Goal: Information Seeking & Learning: Check status

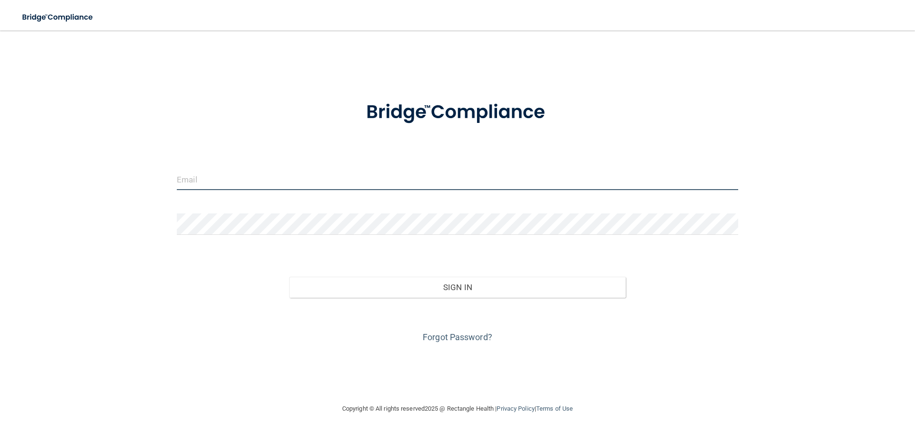
click at [183, 181] on input "email" at bounding box center [457, 179] width 561 height 21
type input "[EMAIL_ADDRESS][DOMAIN_NAME]"
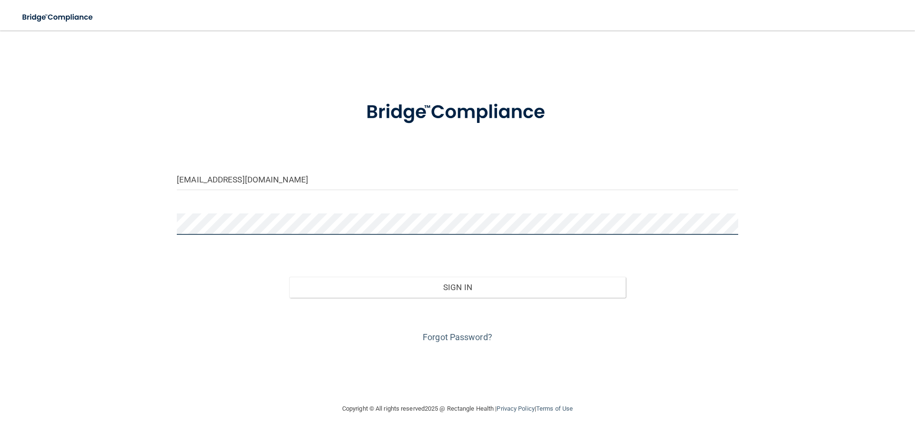
click at [289, 277] on button "Sign In" at bounding box center [457, 287] width 337 height 21
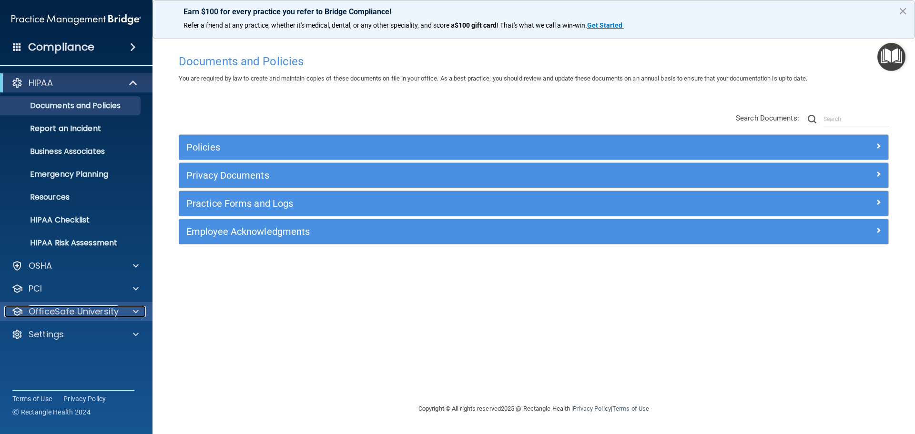
click at [58, 313] on p "OfficeSafe University" at bounding box center [74, 311] width 90 height 11
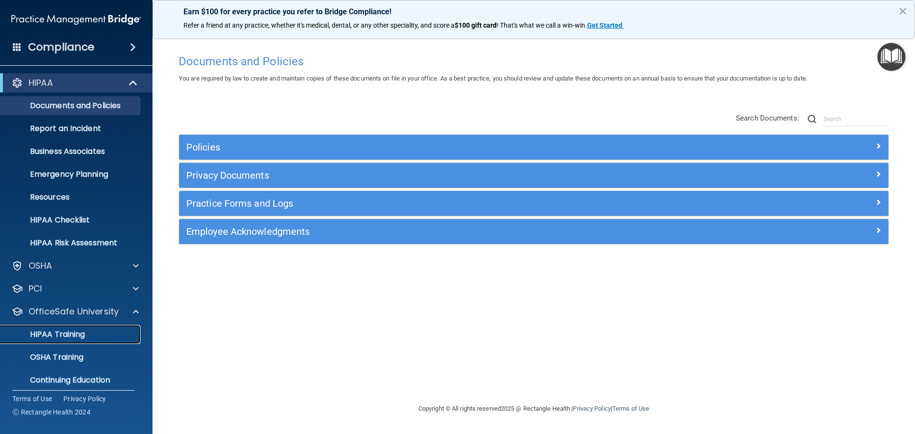
click at [67, 328] on link "HIPAA Training" at bounding box center [65, 334] width 150 height 19
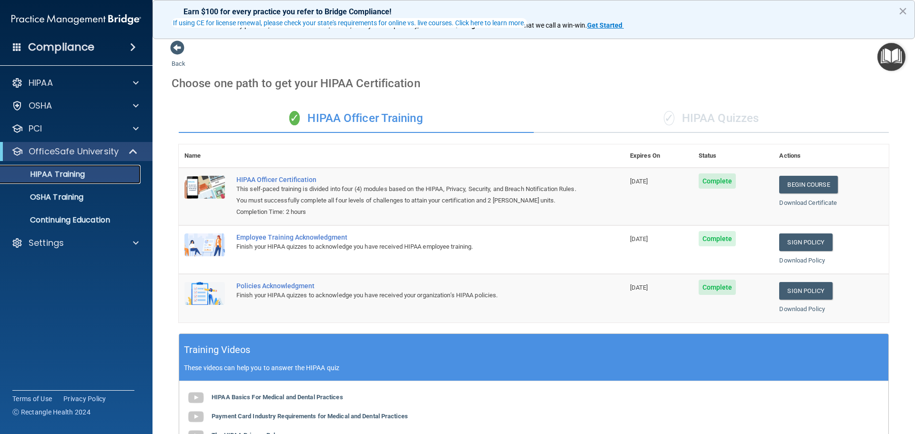
scroll to position [196, 0]
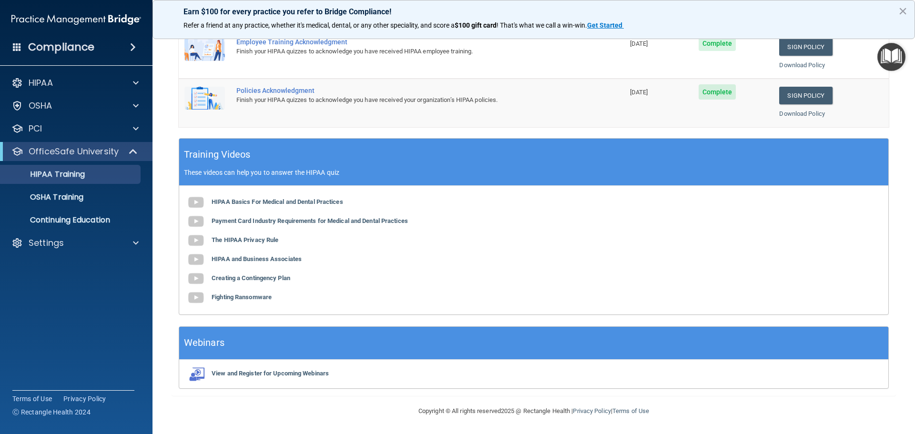
click at [130, 47] on span at bounding box center [133, 46] width 6 height 11
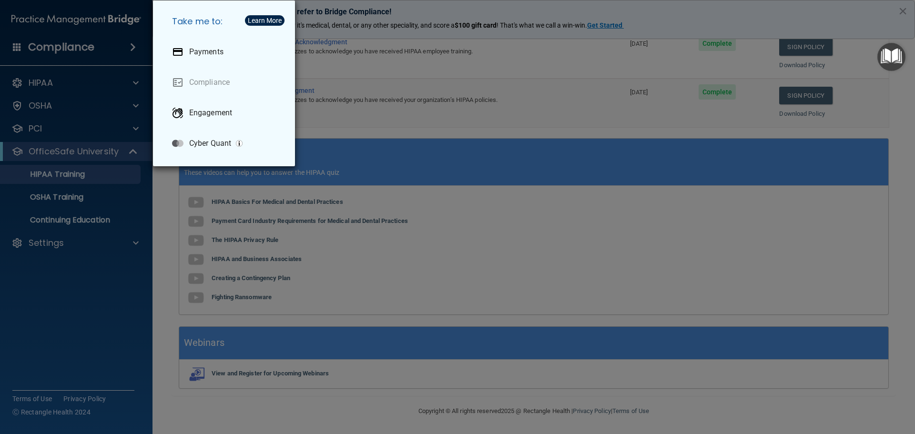
click at [59, 83] on div "Take me to: Payments Compliance Engagement Cyber Quant" at bounding box center [457, 217] width 915 height 434
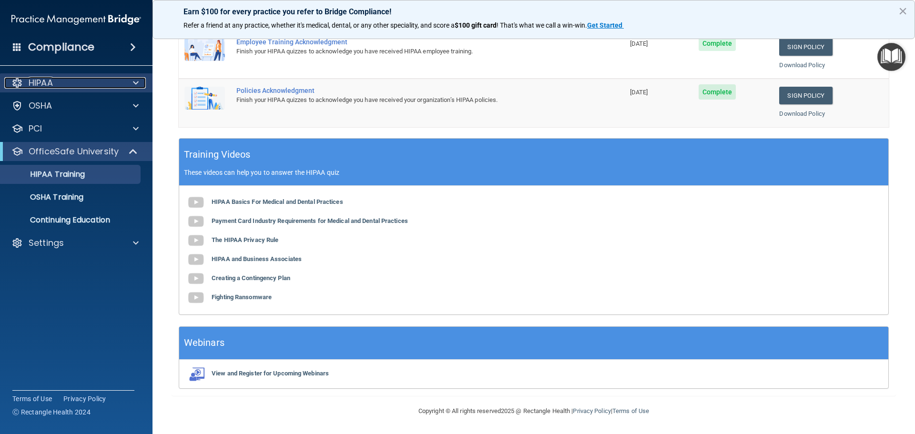
click at [136, 81] on span at bounding box center [136, 82] width 6 height 11
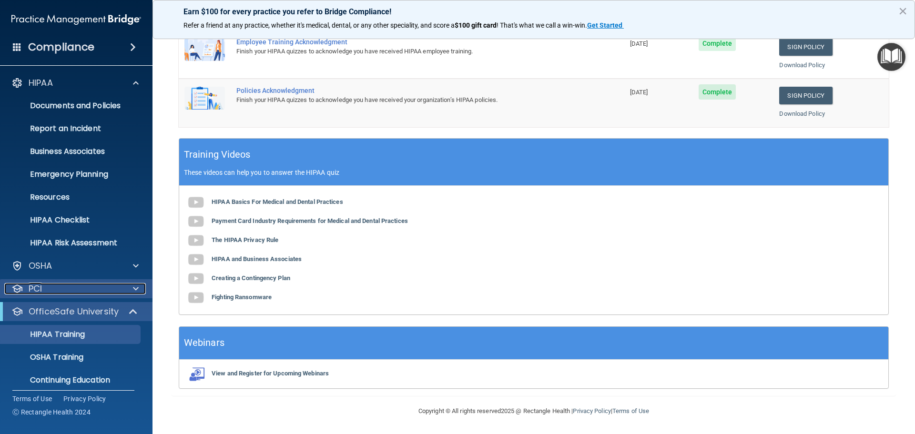
click at [138, 288] on span at bounding box center [136, 288] width 6 height 11
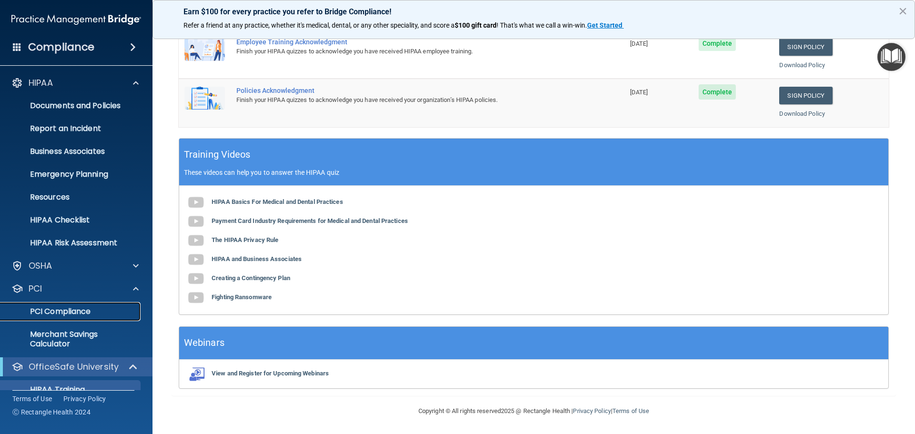
click at [131, 312] on p "PCI Compliance" at bounding box center [71, 312] width 130 height 10
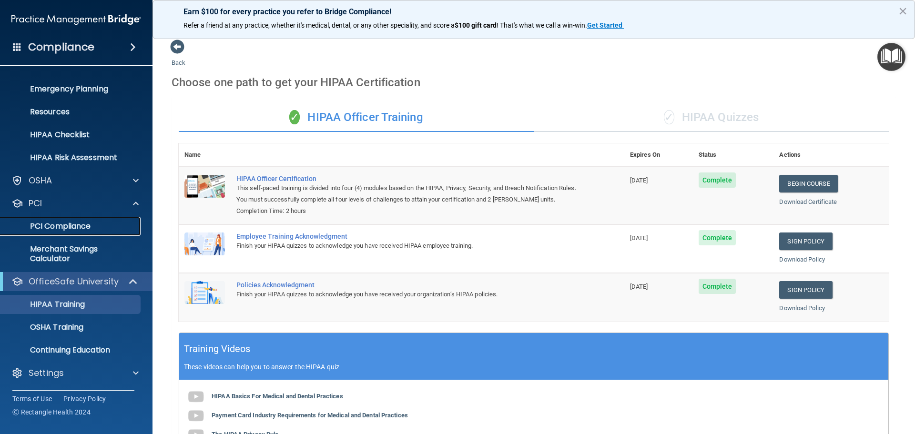
scroll to position [0, 0]
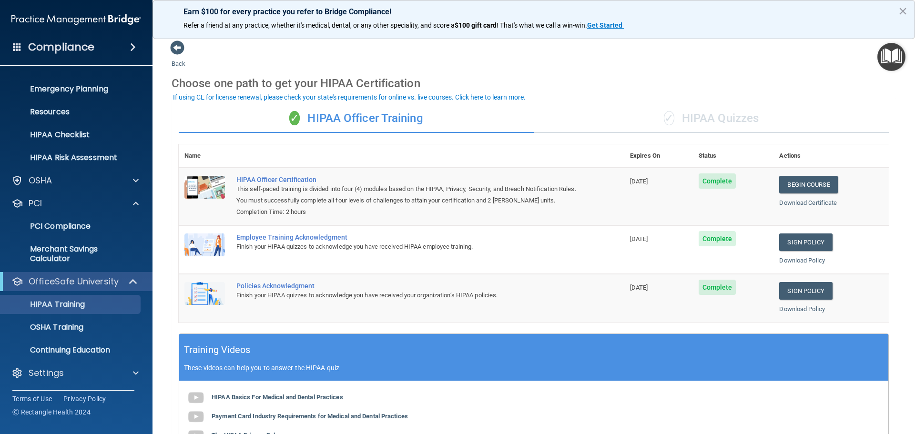
click at [351, 115] on div "✓ HIPAA Officer Training" at bounding box center [356, 118] width 355 height 29
click at [894, 54] on img "Open Resource Center" at bounding box center [891, 57] width 28 height 28
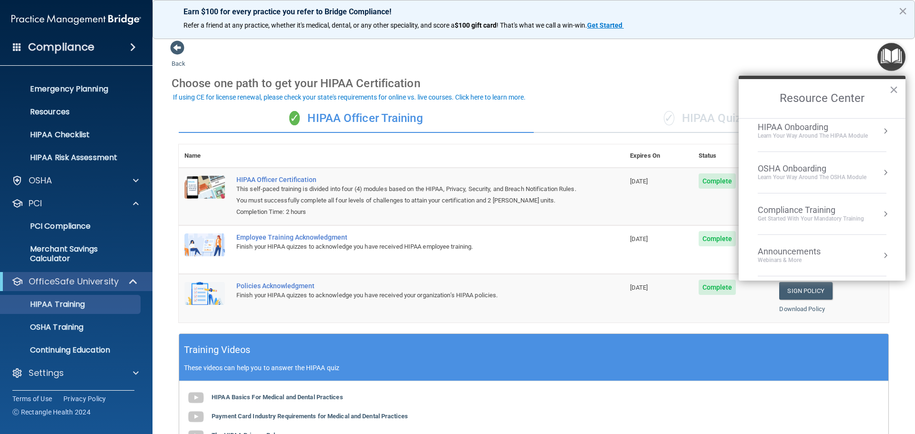
scroll to position [41, 0]
click at [871, 222] on div "Compliance Training Get Started with your mandatory training" at bounding box center [822, 222] width 129 height 18
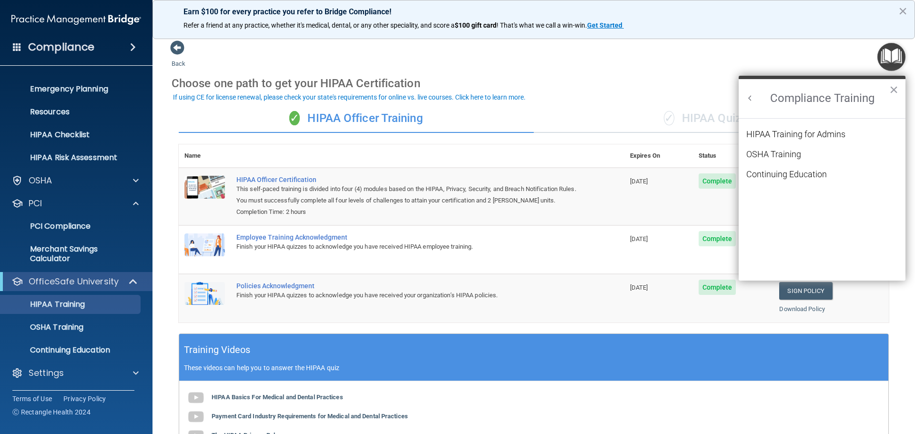
scroll to position [0, 0]
click at [788, 140] on li "HIPAA Training for Admins" at bounding box center [822, 140] width 152 height 20
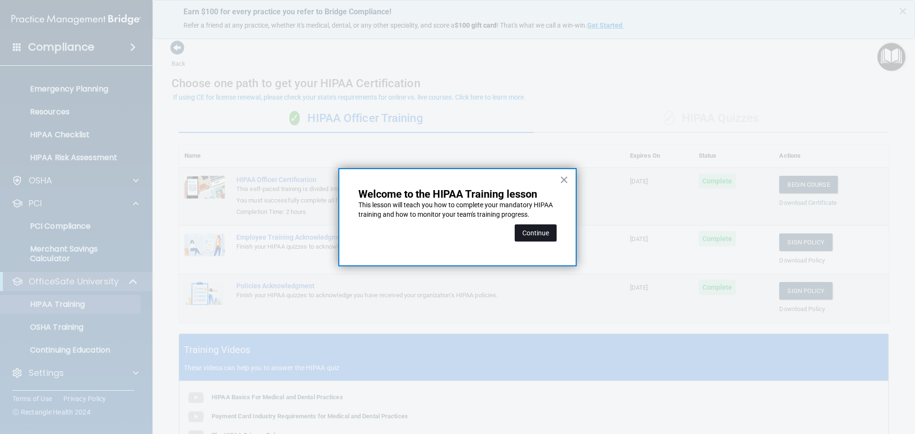
click at [541, 225] on button "Continue" at bounding box center [536, 232] width 42 height 17
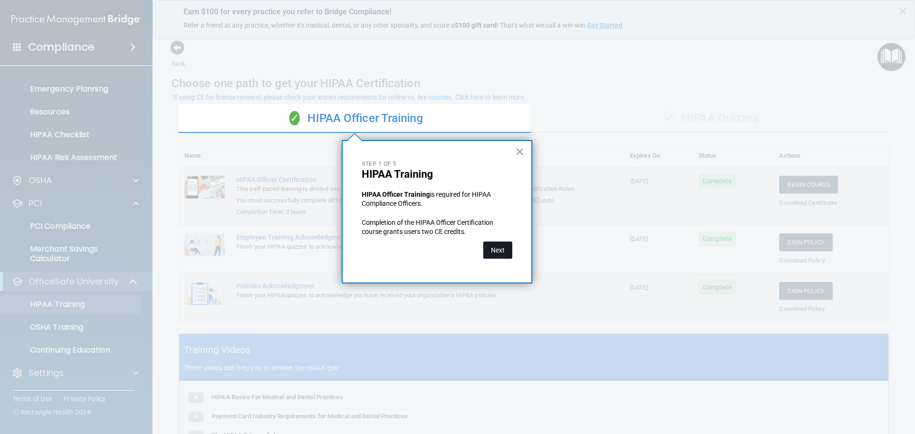
click at [495, 248] on button "Next" at bounding box center [497, 250] width 29 height 17
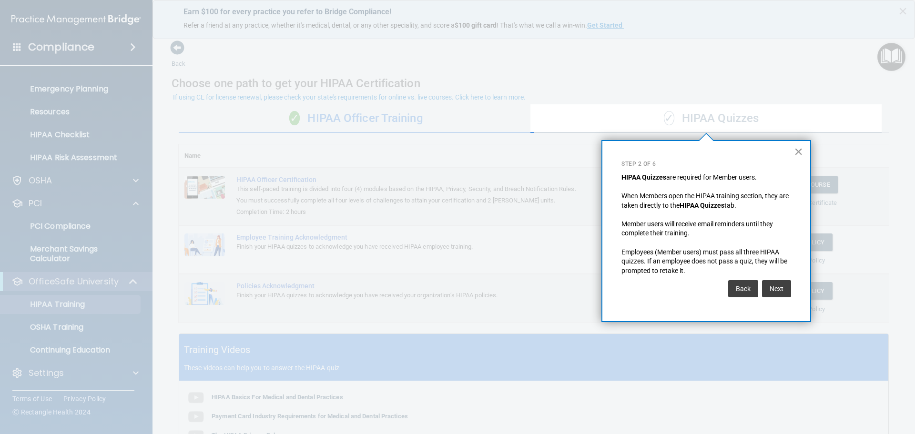
click at [798, 152] on button "×" at bounding box center [798, 151] width 9 height 15
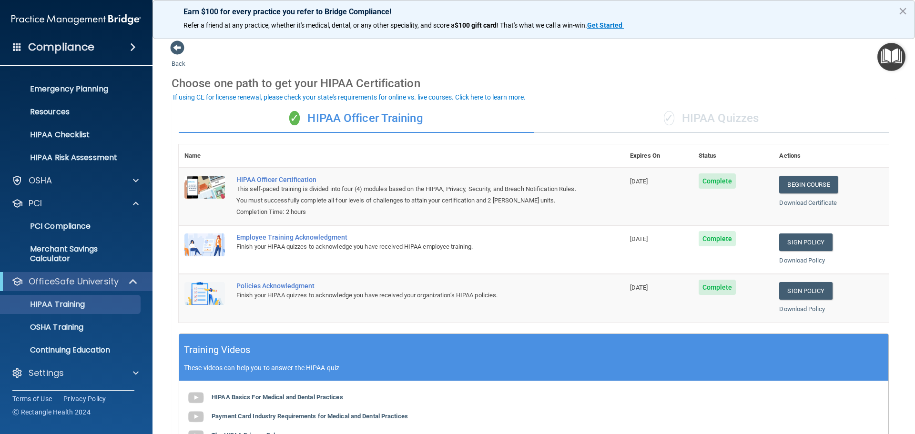
click at [39, 52] on h4 "Compliance" at bounding box center [61, 46] width 66 height 13
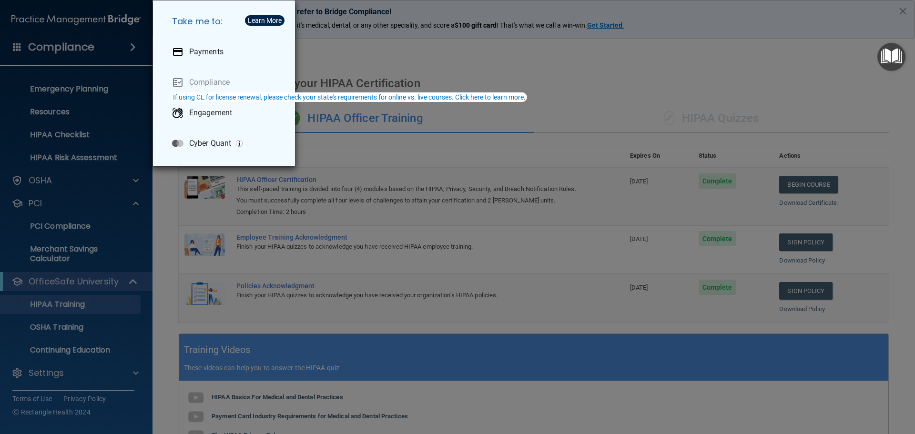
click at [3, 100] on div "Take me to: Payments Compliance Engagement Cyber Quant" at bounding box center [457, 217] width 915 height 434
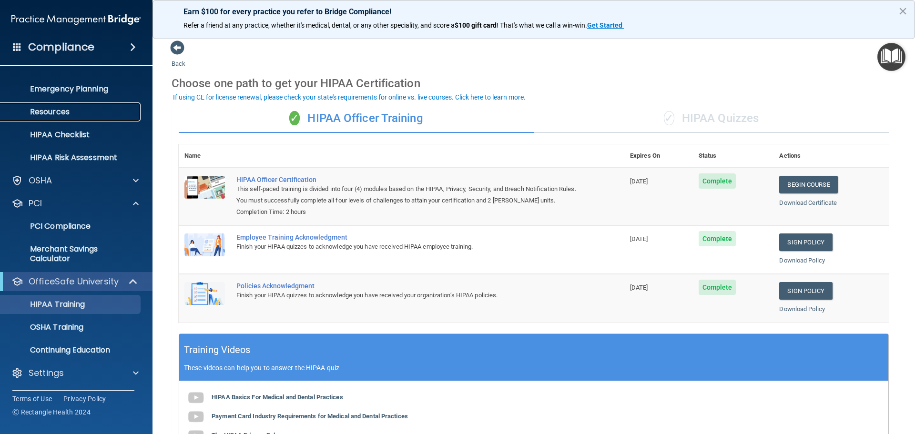
click at [35, 105] on link "Resources" at bounding box center [65, 111] width 150 height 19
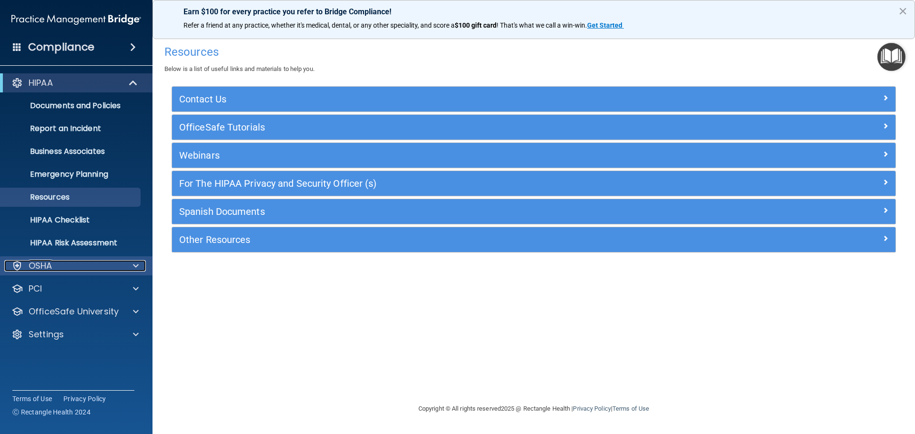
drag, startPoint x: 101, startPoint y: 266, endPoint x: 110, endPoint y: 264, distance: 9.7
click at [101, 265] on div "OSHA" at bounding box center [63, 265] width 118 height 11
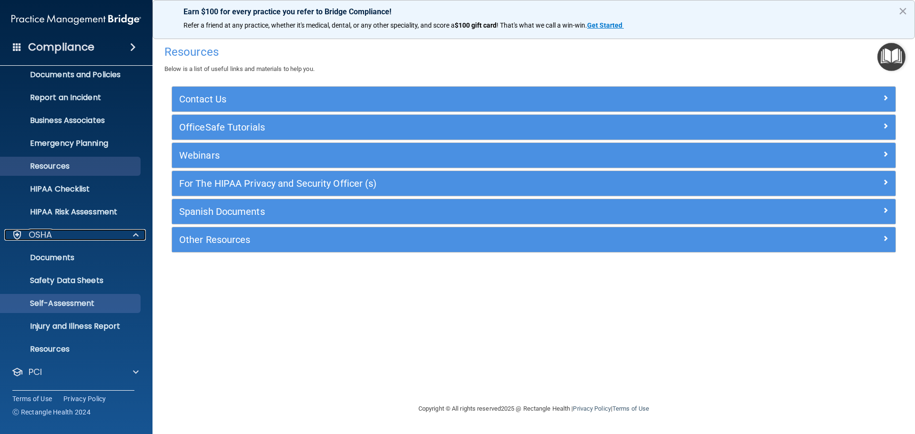
scroll to position [48, 0]
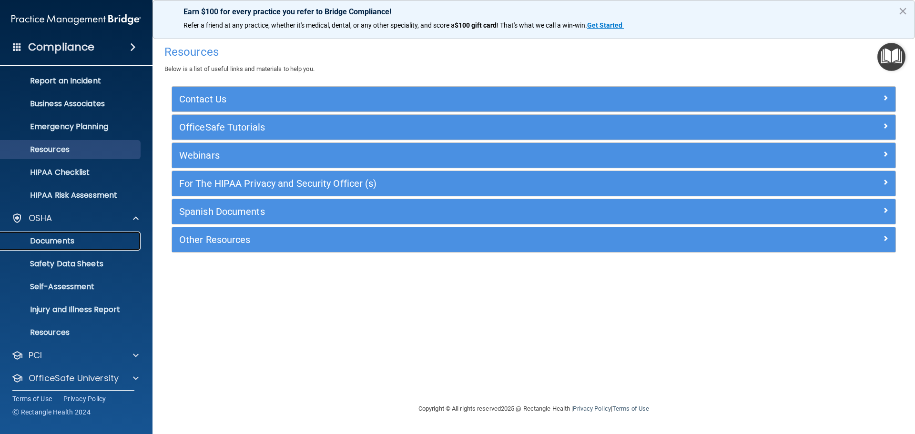
click at [96, 239] on p "Documents" at bounding box center [71, 241] width 130 height 10
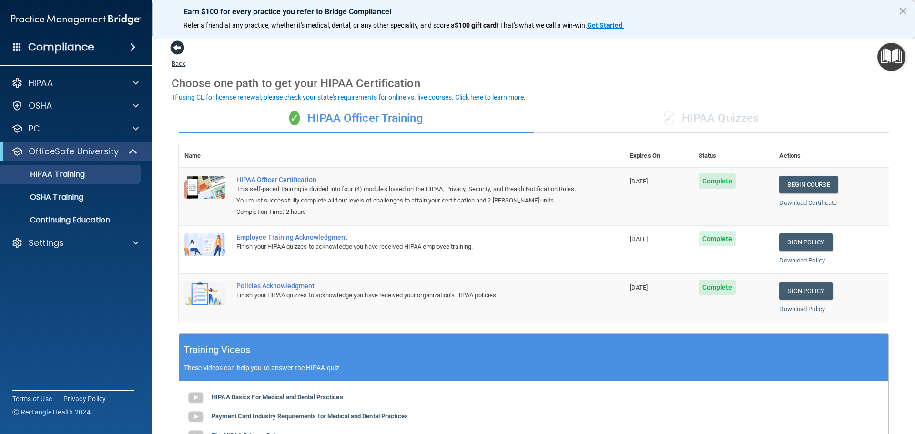
click at [172, 48] on span at bounding box center [177, 47] width 14 height 14
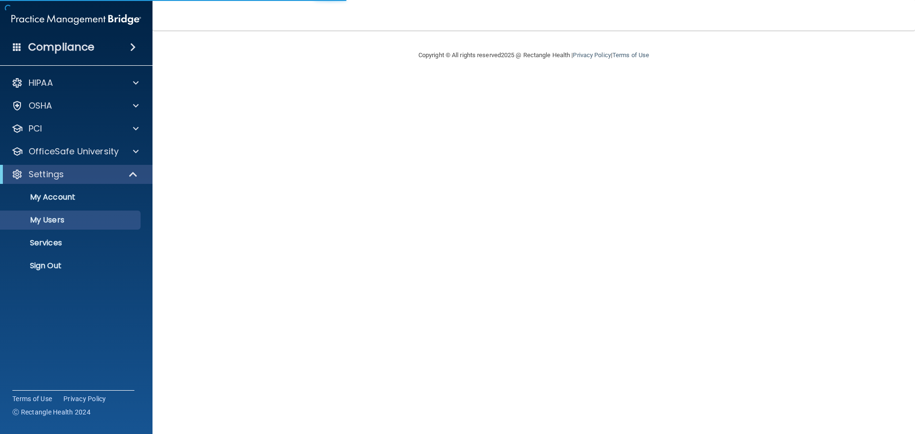
select select "20"
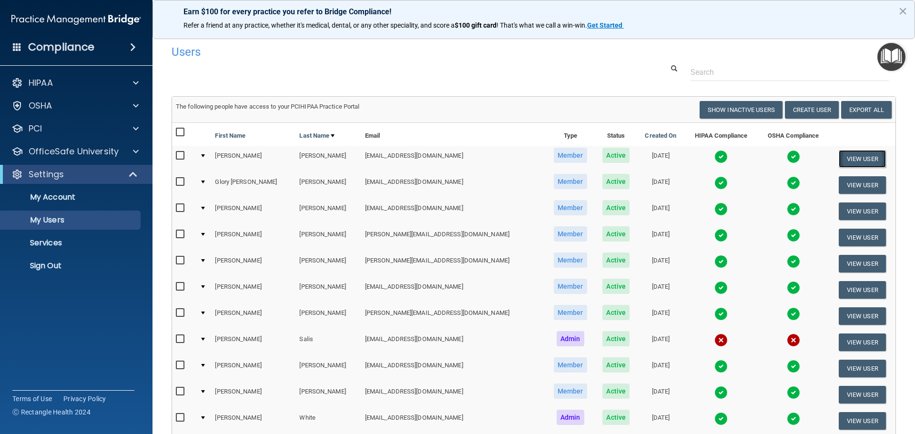
click at [854, 157] on button "View User" at bounding box center [862, 159] width 47 height 18
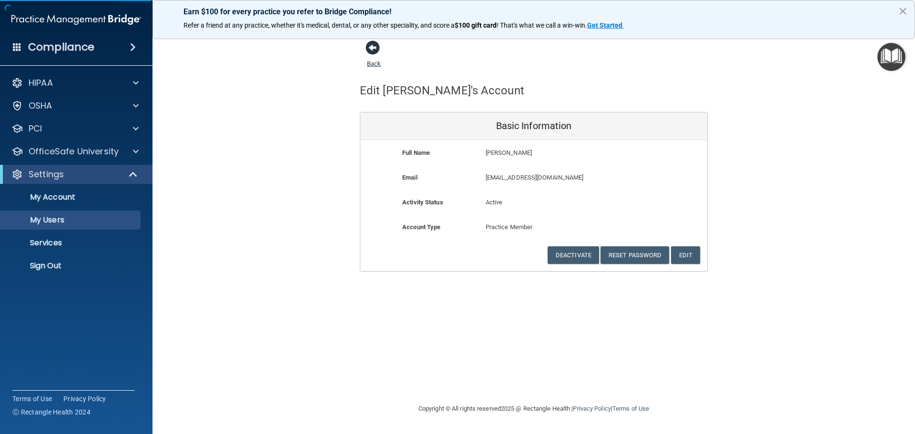
click at [371, 48] on span at bounding box center [372, 47] width 14 height 14
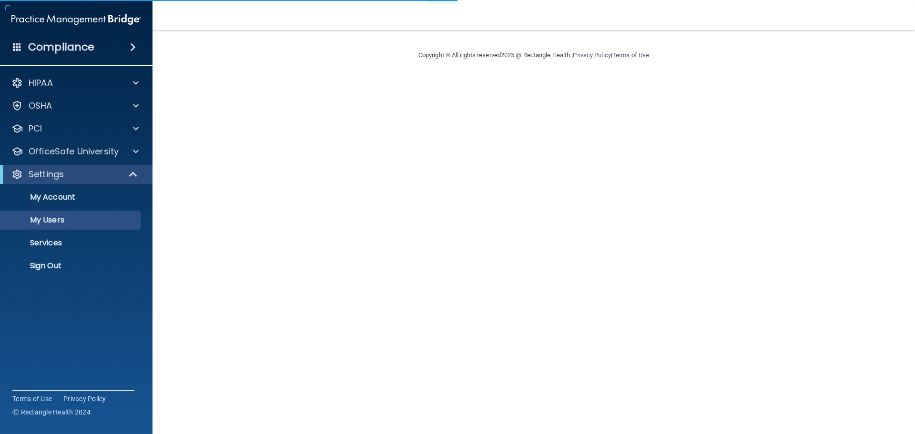
select select "20"
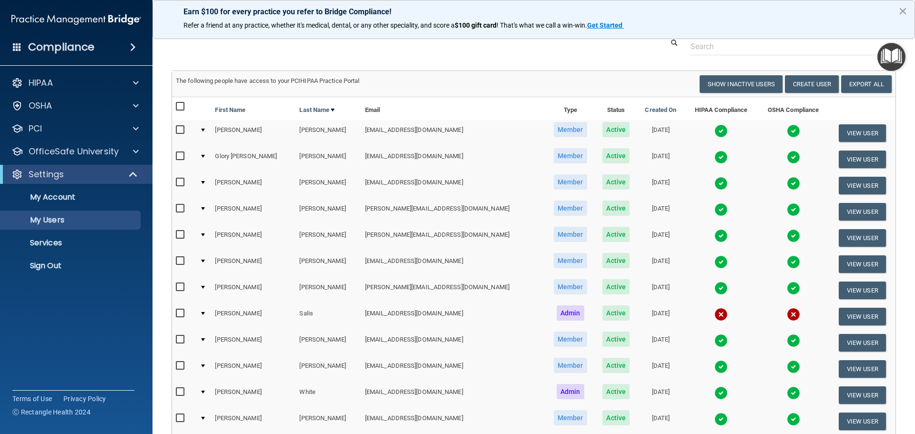
scroll to position [48, 0]
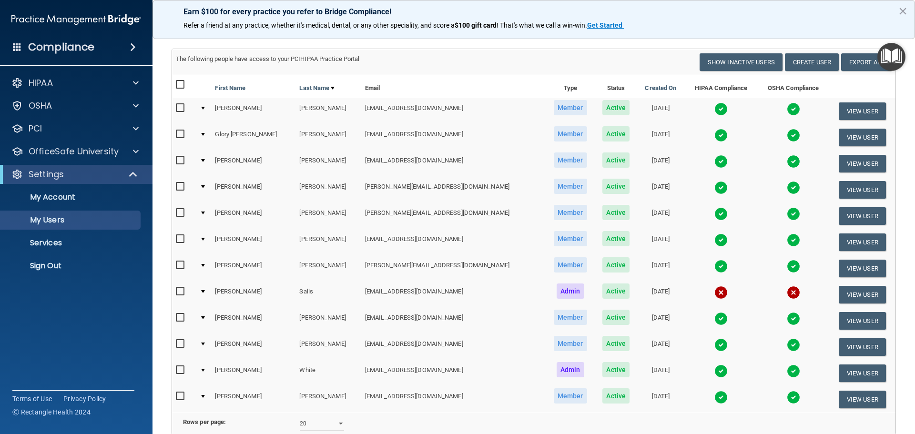
click at [602, 111] on span "Active" at bounding box center [615, 107] width 27 height 15
click at [637, 110] on td "[DATE]" at bounding box center [660, 111] width 47 height 26
click at [704, 91] on th "HIPAA Compliance" at bounding box center [720, 86] width 73 height 23
drag, startPoint x: 704, startPoint y: 90, endPoint x: 700, endPoint y: 94, distance: 5.4
click at [704, 89] on th "HIPAA Compliance" at bounding box center [720, 86] width 73 height 23
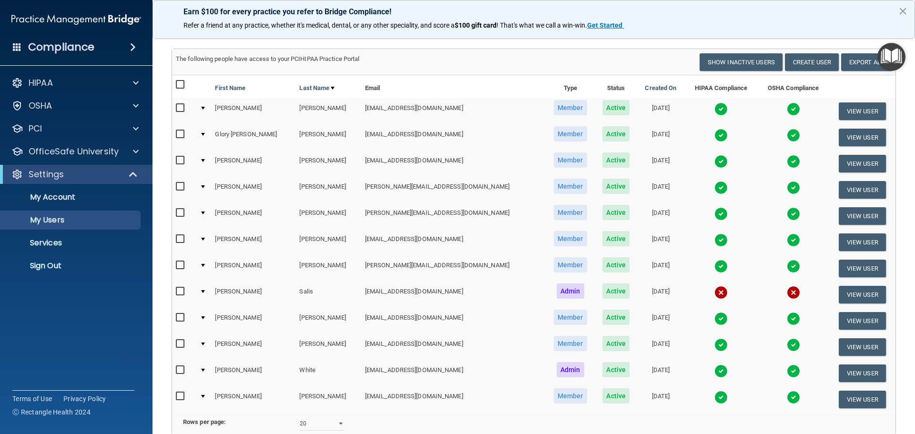
click at [714, 111] on img at bounding box center [720, 108] width 13 height 13
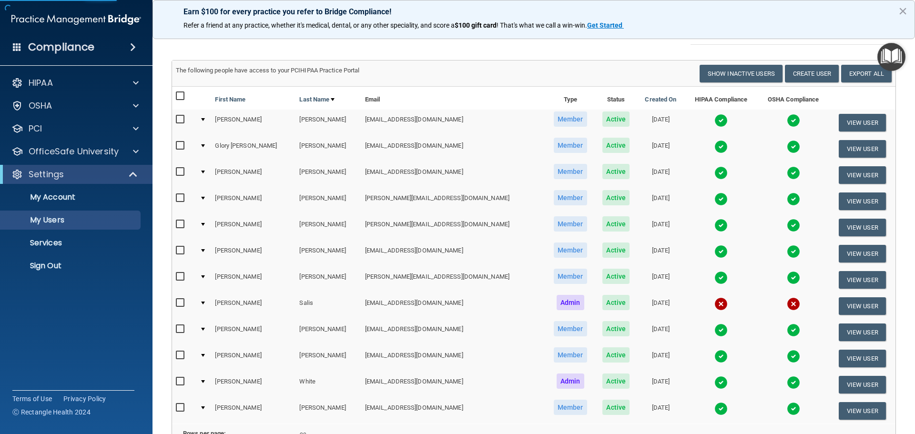
click at [714, 126] on img at bounding box center [720, 120] width 13 height 13
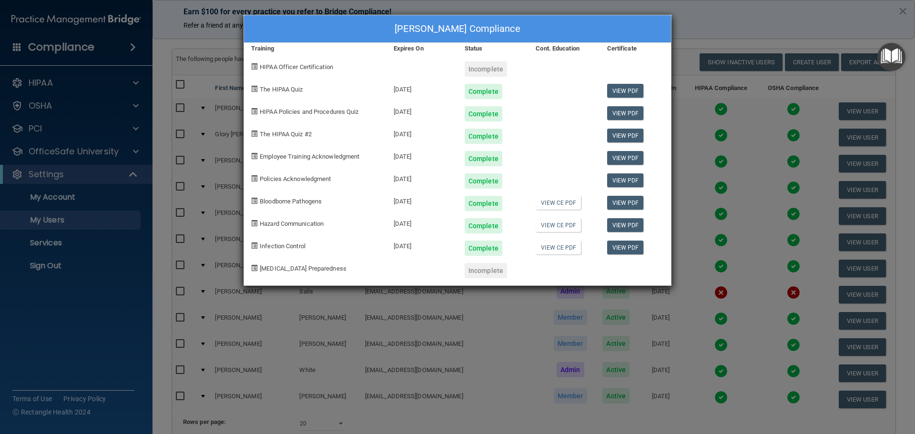
click at [727, 8] on div "Richard Aguila's Compliance Training Expires On Status Cont. Education Certific…" at bounding box center [457, 217] width 915 height 434
click at [720, 17] on div "Richard Aguila's Compliance Training Expires On Status Cont. Education Certific…" at bounding box center [457, 217] width 915 height 434
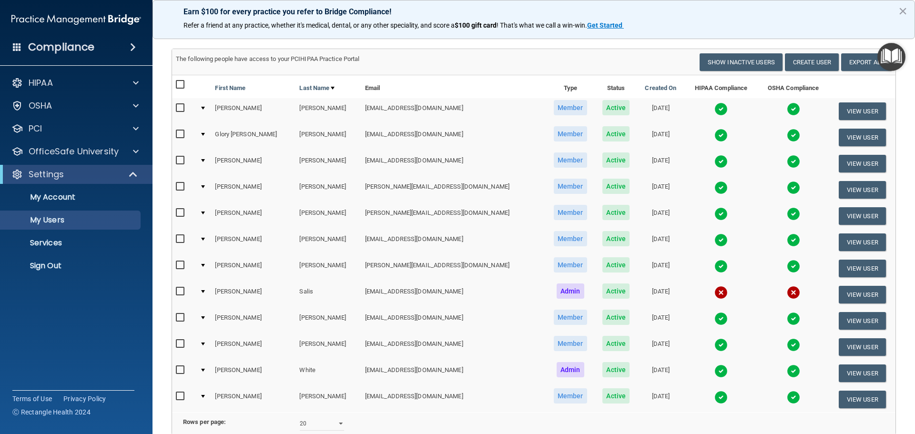
click at [758, 104] on td at bounding box center [793, 111] width 71 height 26
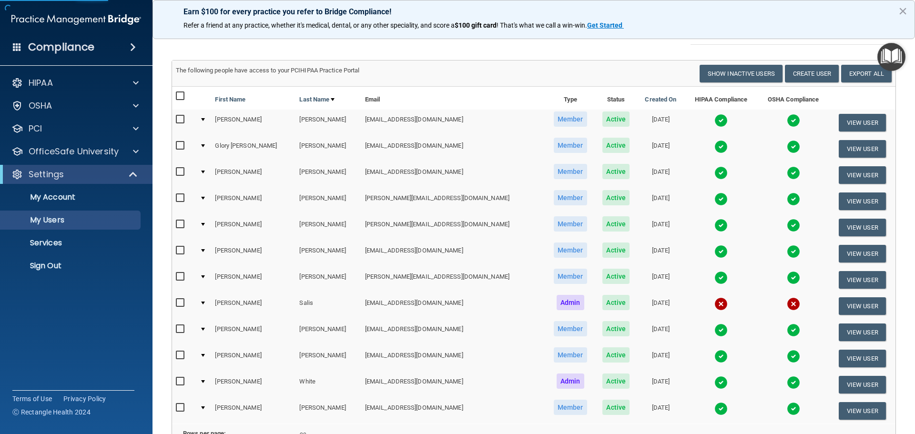
click at [714, 122] on img at bounding box center [720, 120] width 13 height 13
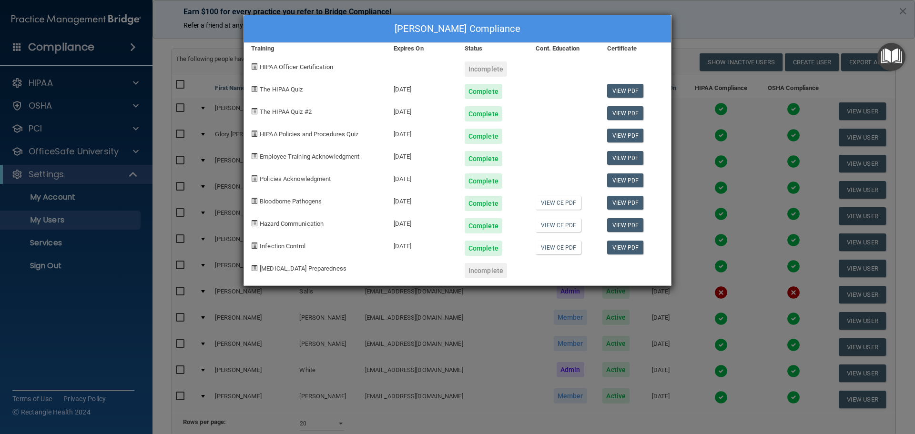
drag, startPoint x: 273, startPoint y: 27, endPoint x: 217, endPoint y: 51, distance: 61.1
click at [217, 51] on div "Richard Aguila's Compliance Training Expires On Status Cont. Education Certific…" at bounding box center [457, 217] width 915 height 434
click at [697, 21] on div "Richard Aguila's Compliance Training Expires On Status Cont. Education Certific…" at bounding box center [457, 217] width 915 height 434
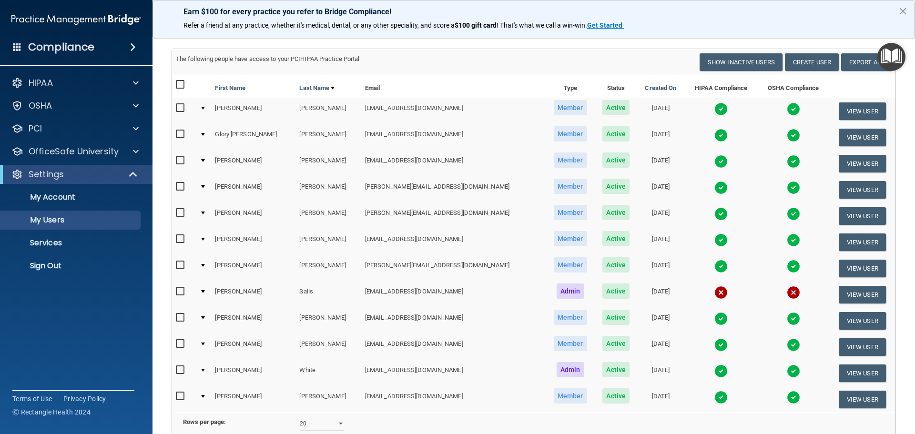
drag, startPoint x: 736, startPoint y: 135, endPoint x: 730, endPoint y: 134, distance: 5.3
click at [758, 135] on td at bounding box center [793, 137] width 71 height 26
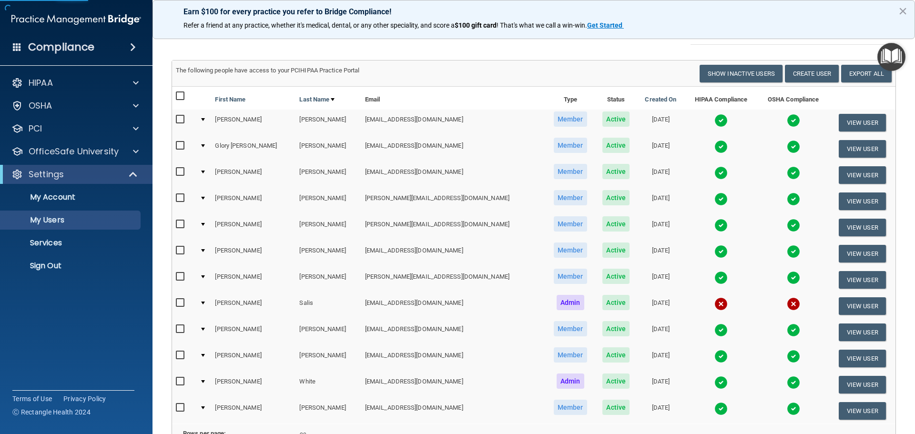
click at [714, 144] on img at bounding box center [720, 146] width 13 height 13
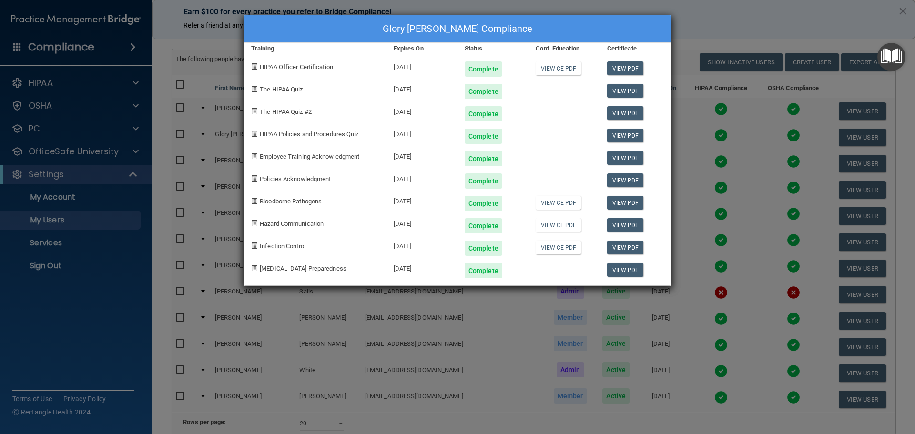
click at [727, 10] on div "Glory liz Batista's Compliance Training Expires On Status Cont. Education Certi…" at bounding box center [457, 217] width 915 height 434
click at [700, 13] on div "Glory liz Batista's Compliance Training Expires On Status Cont. Education Certi…" at bounding box center [457, 217] width 915 height 434
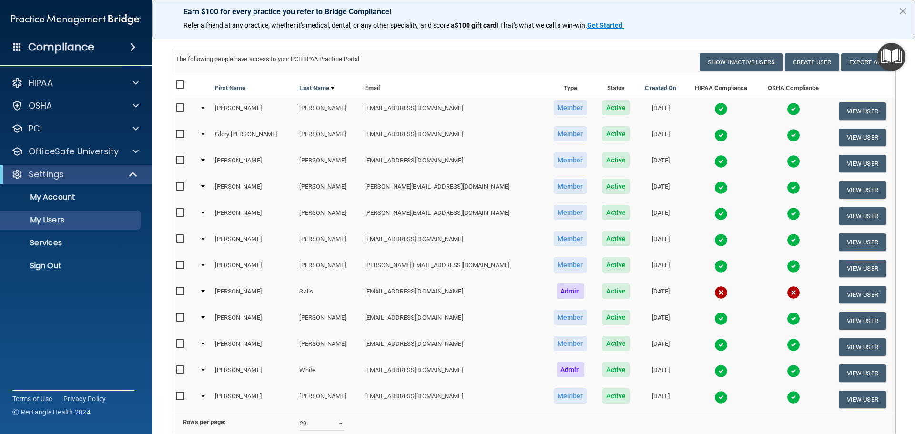
click at [714, 160] on img at bounding box center [720, 161] width 13 height 13
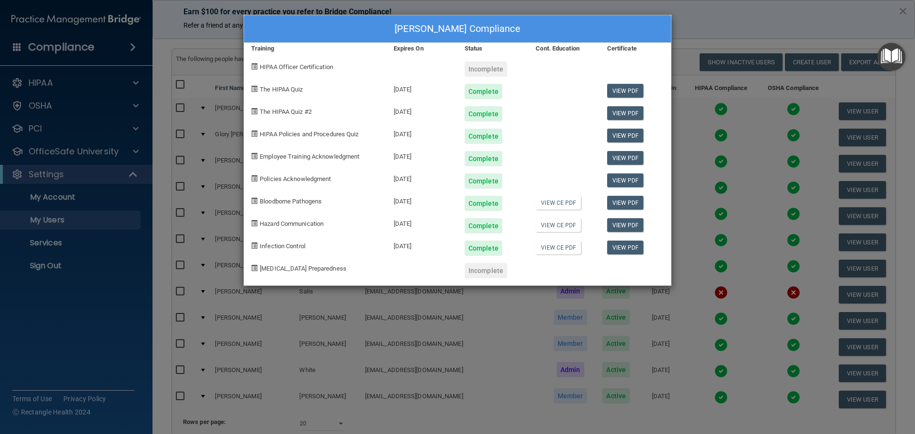
click at [729, 34] on div "Katie Briggs's Compliance Training Expires On Status Cont. Education Certificat…" at bounding box center [457, 217] width 915 height 434
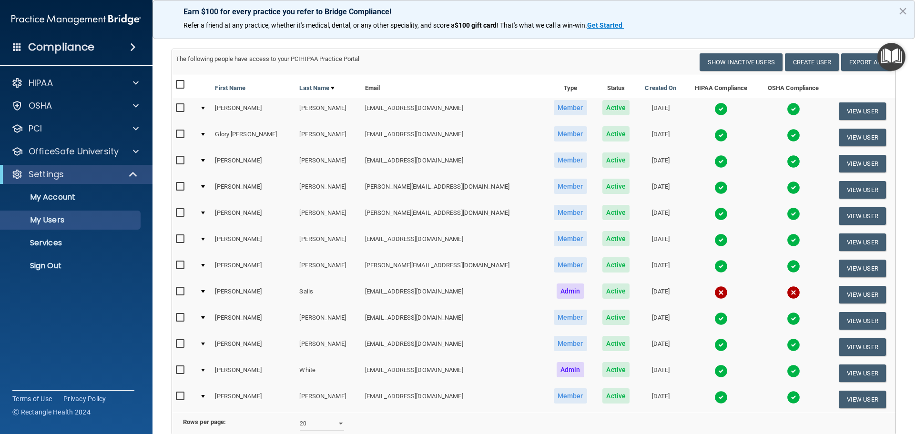
click at [714, 187] on img at bounding box center [720, 187] width 13 height 13
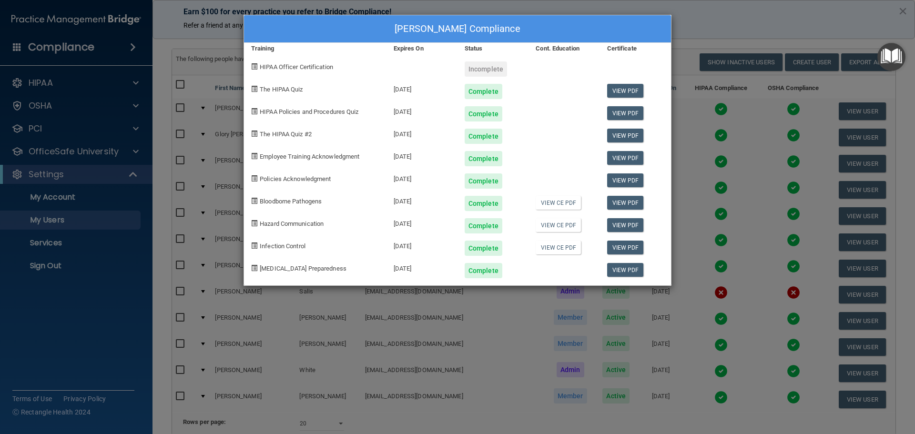
click at [712, 11] on div "Jaclyn Fudali's Compliance Training Expires On Status Cont. Education Certifica…" at bounding box center [457, 217] width 915 height 434
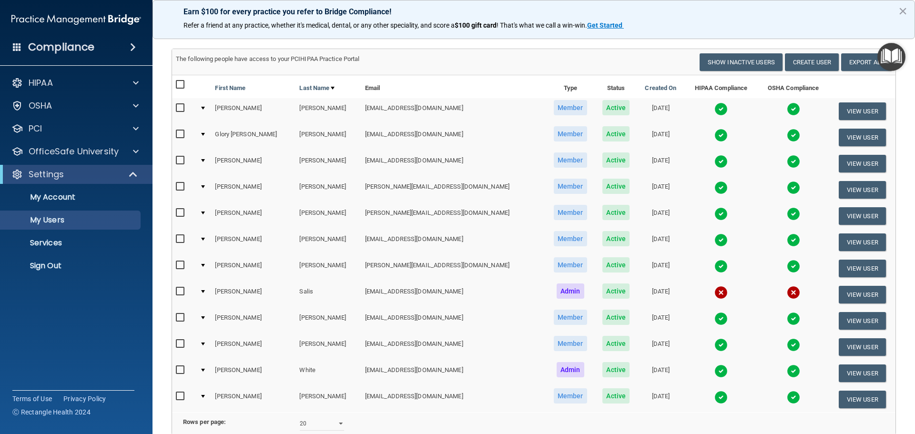
click at [714, 215] on img at bounding box center [720, 213] width 13 height 13
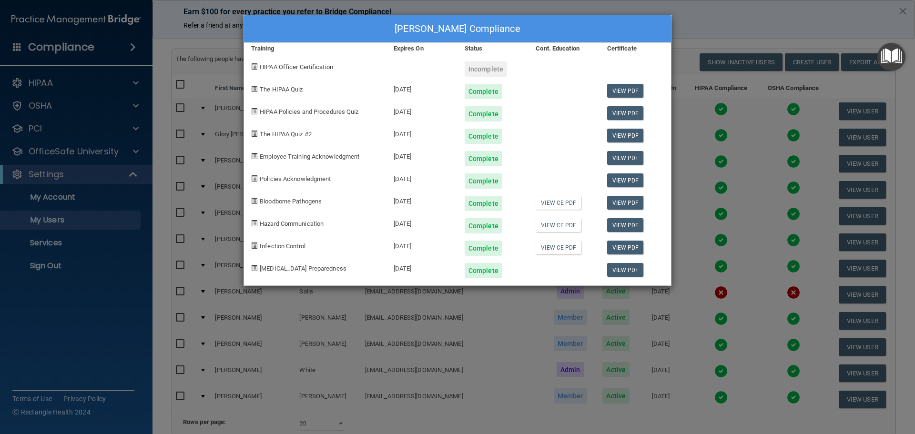
click at [773, 18] on div "Thalia Martinez's Compliance Training Expires On Status Cont. Education Certifi…" at bounding box center [457, 217] width 915 height 434
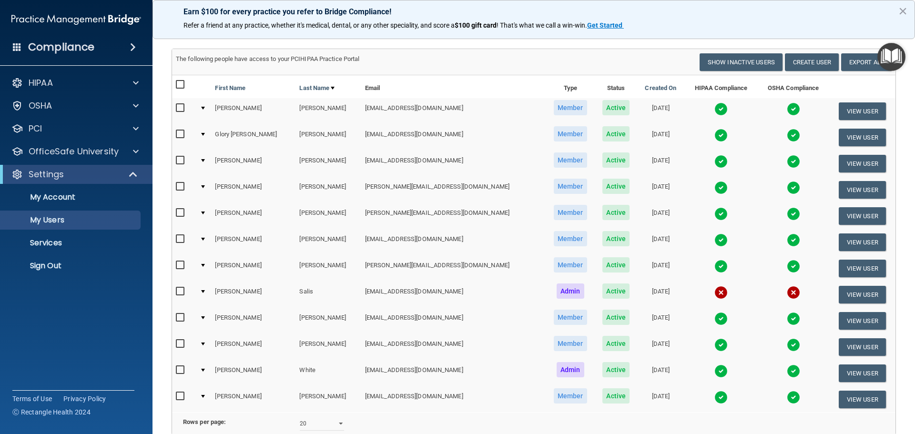
click at [714, 240] on img at bounding box center [720, 239] width 13 height 13
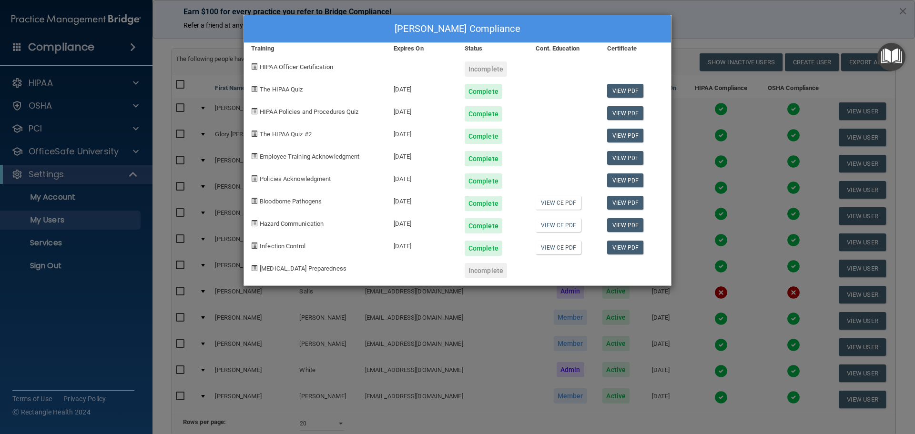
click at [705, 20] on div "Matthew Nawrocki's Compliance Training Expires On Status Cont. Education Certif…" at bounding box center [457, 217] width 915 height 434
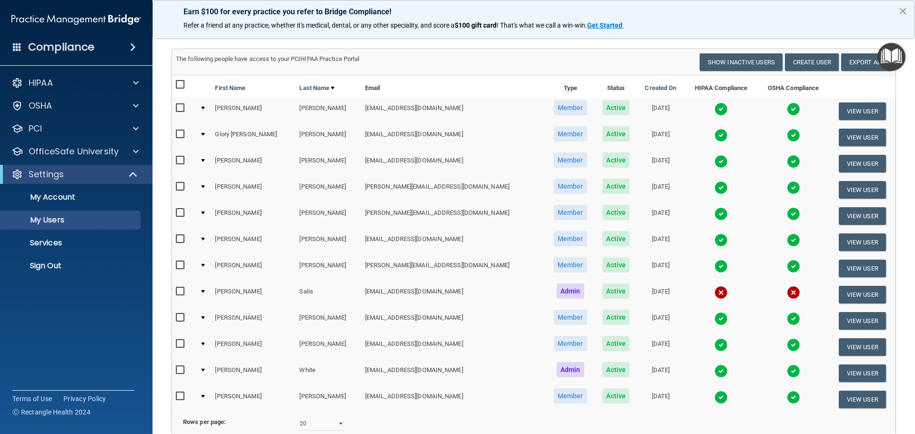
click at [714, 268] on img at bounding box center [720, 266] width 13 height 13
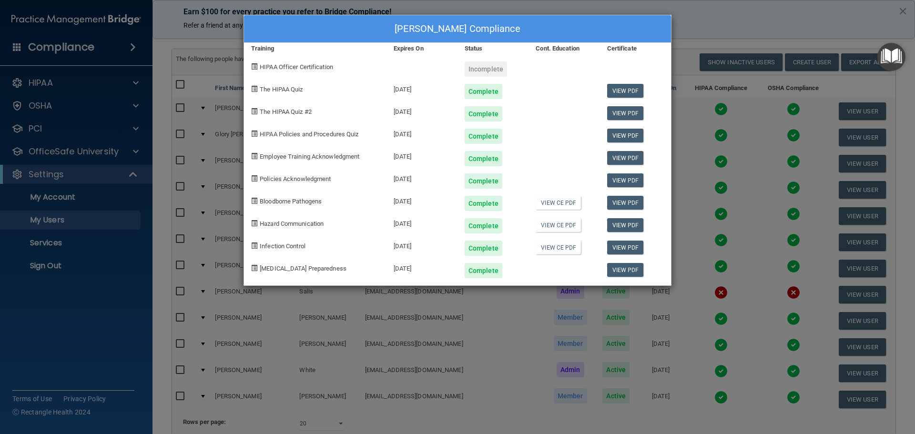
click at [725, 26] on div "Delvia Pabon's Compliance Training Expires On Status Cont. Education Certificat…" at bounding box center [457, 217] width 915 height 434
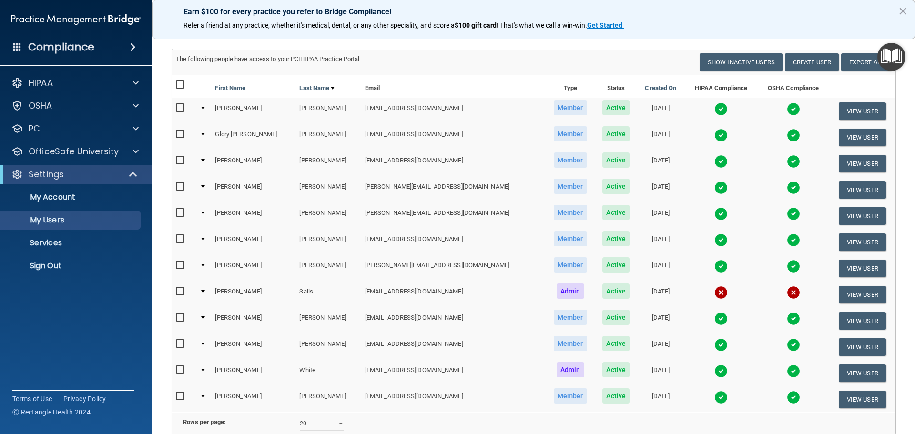
click at [714, 319] on img at bounding box center [720, 318] width 13 height 13
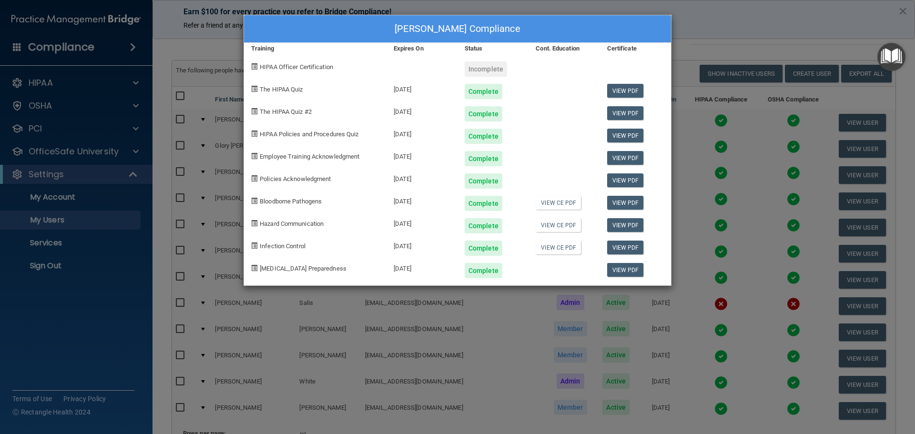
click at [769, 31] on div "Danielle Smiddy's Compliance Training Expires On Status Cont. Education Certifi…" at bounding box center [457, 217] width 915 height 434
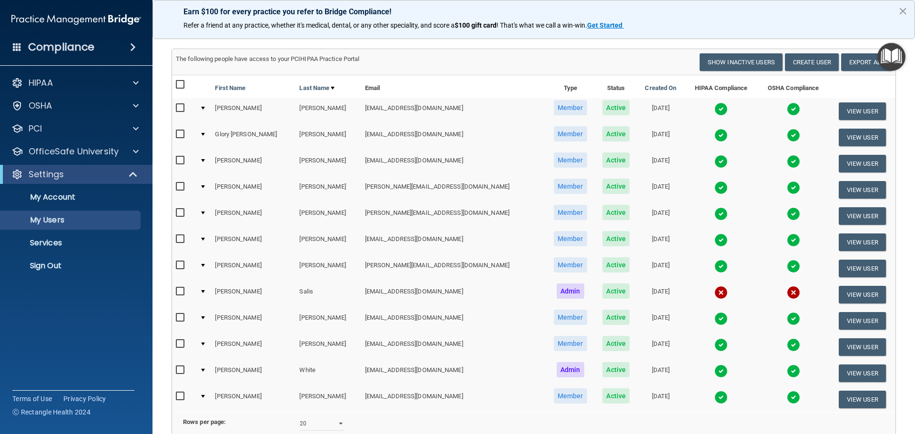
click at [714, 344] on img at bounding box center [720, 344] width 13 height 13
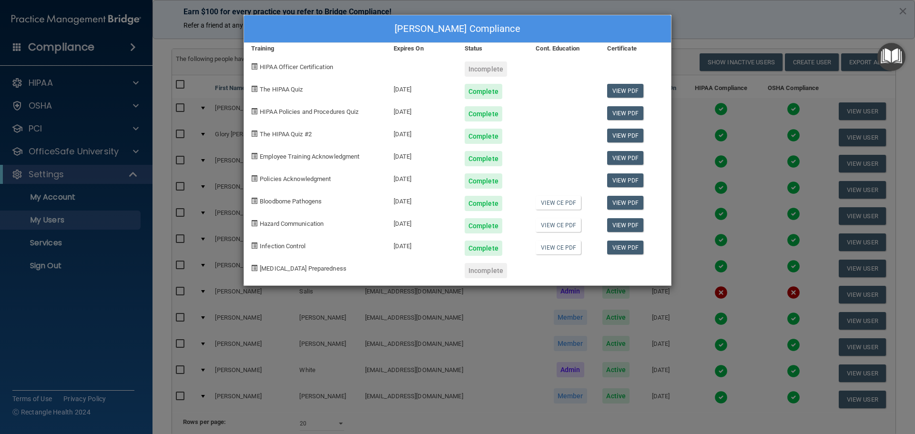
click at [703, 16] on div "Sharon Thomas's Compliance Training Expires On Status Cont. Education Certifica…" at bounding box center [457, 217] width 915 height 434
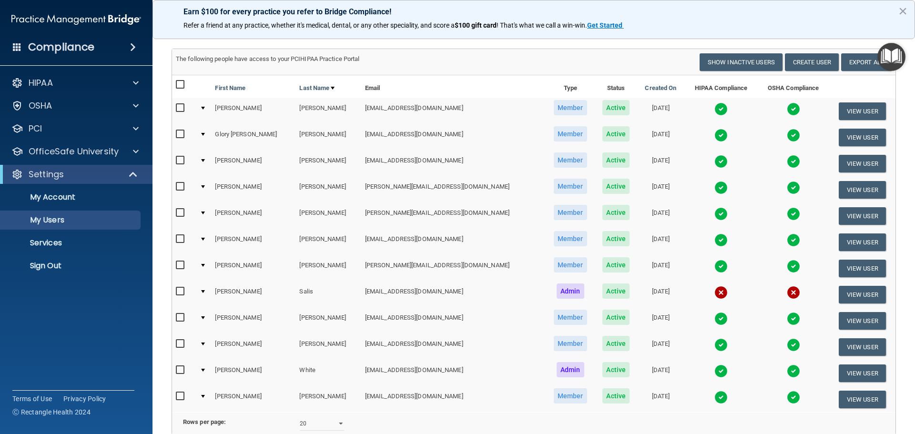
click at [714, 370] on img at bounding box center [720, 370] width 13 height 13
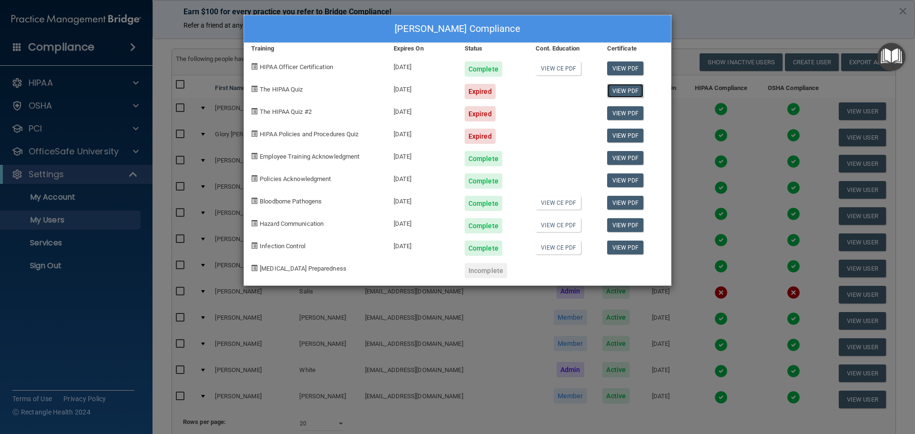
click at [626, 91] on link "View PDF" at bounding box center [625, 91] width 37 height 14
click at [713, 29] on div "Jennifer White's Compliance Training Expires On Status Cont. Education Certific…" at bounding box center [457, 217] width 915 height 434
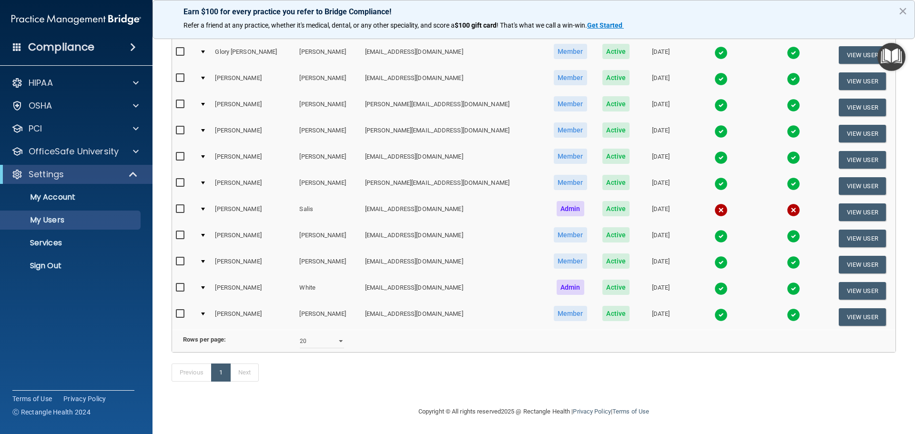
scroll to position [143, 0]
click at [714, 308] on img at bounding box center [720, 314] width 13 height 13
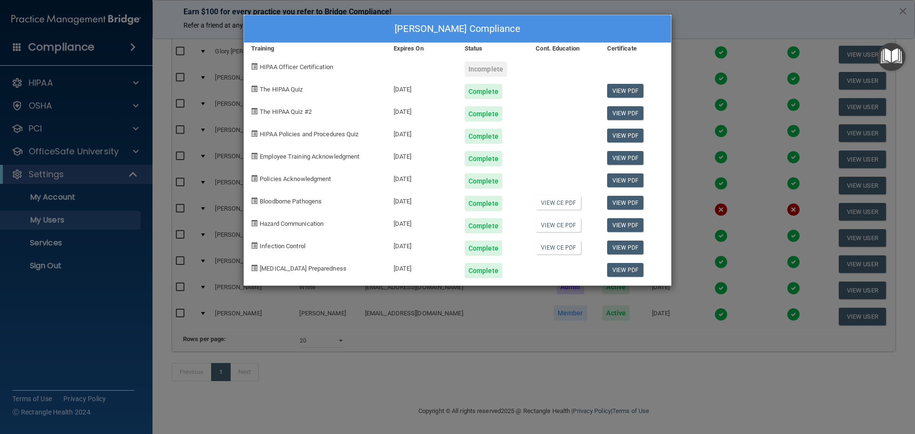
click at [716, 9] on div "Jessica Wilcoxen's Compliance Training Expires On Status Cont. Education Certif…" at bounding box center [457, 217] width 915 height 434
